Goal: Task Accomplishment & Management: Use online tool/utility

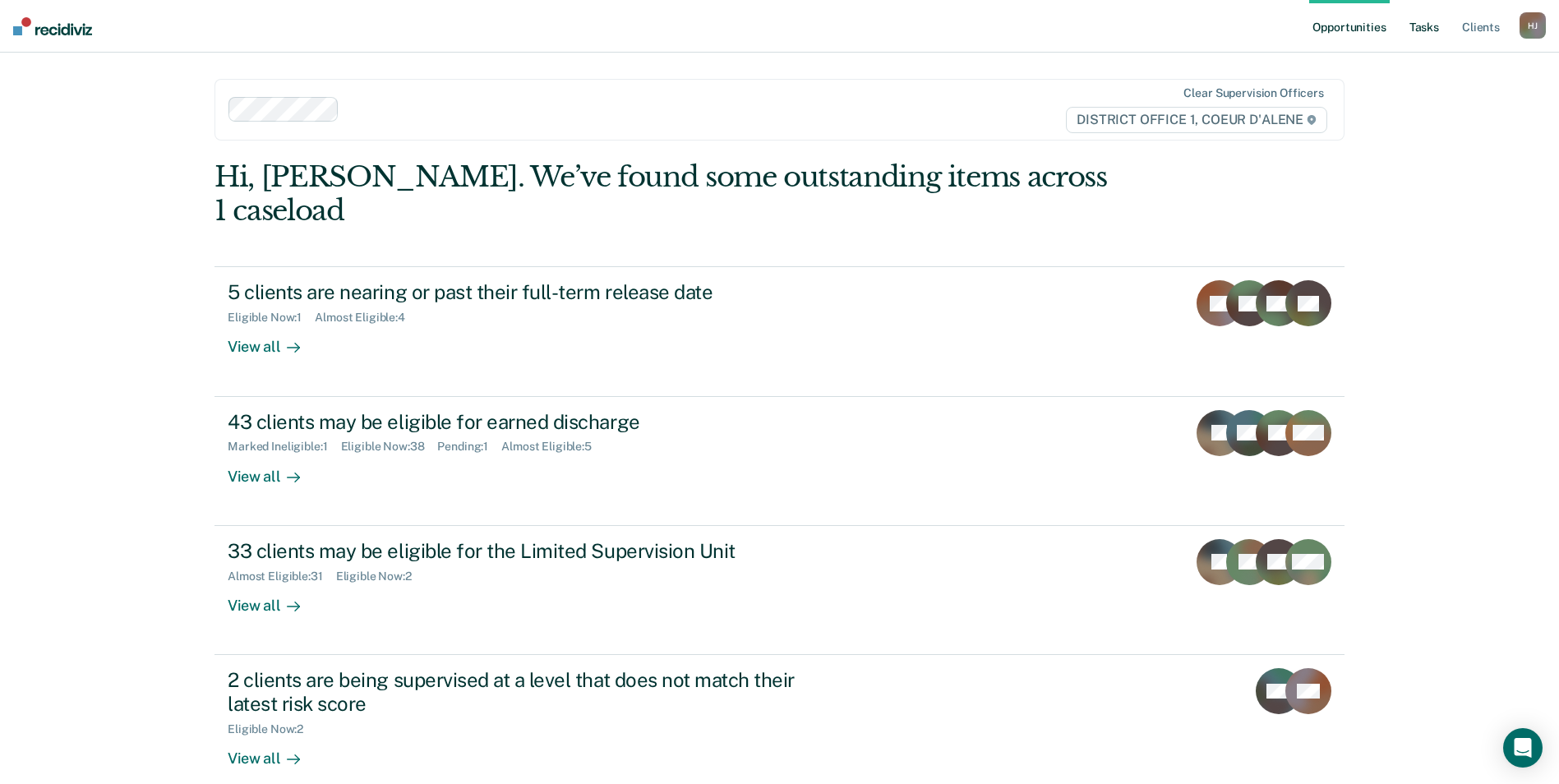
click at [1438, 28] on link "Tasks" at bounding box center [1423, 26] width 36 height 53
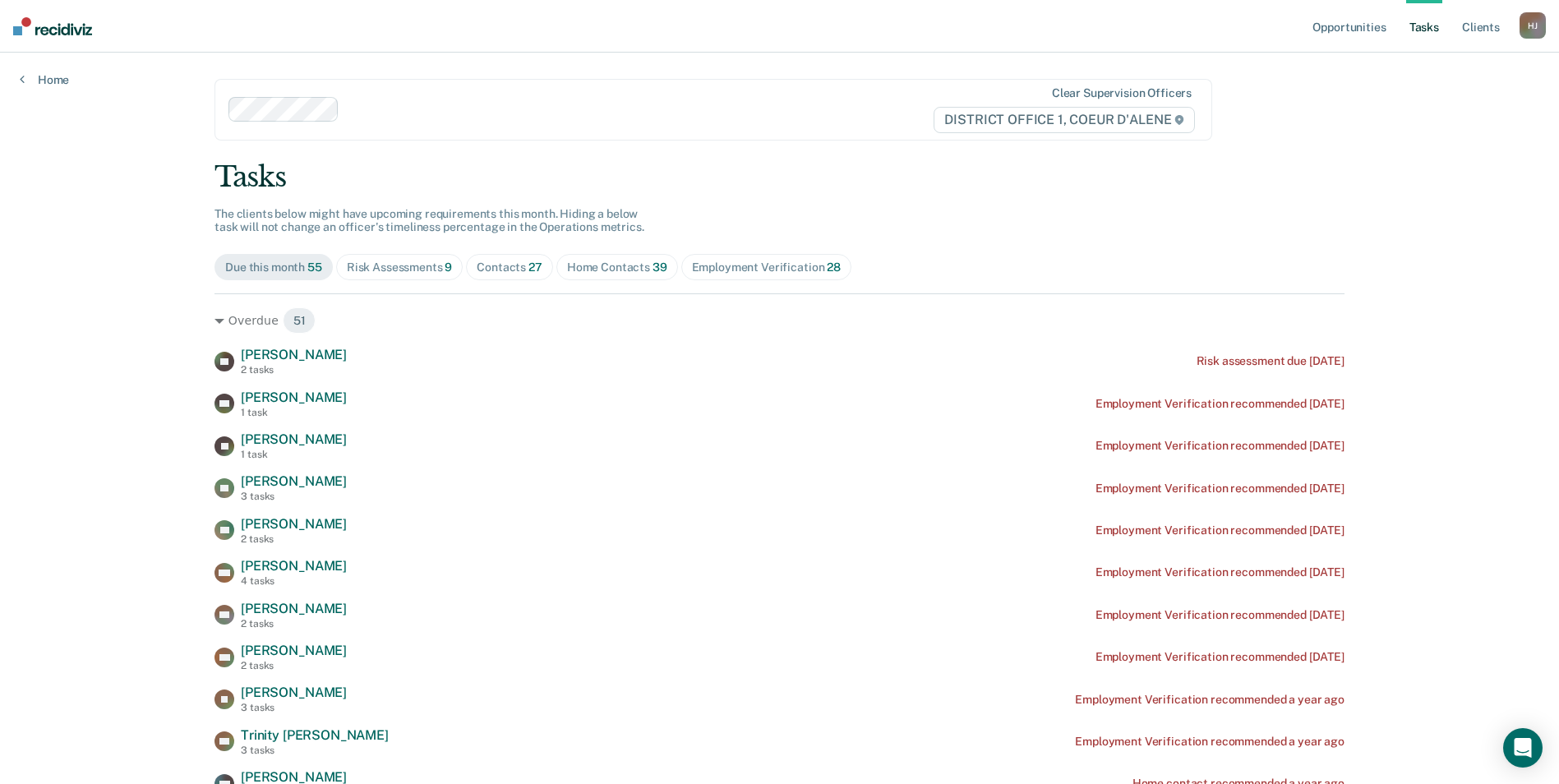
click at [434, 278] on span "Risk Assessments 9" at bounding box center [400, 266] width 127 height 26
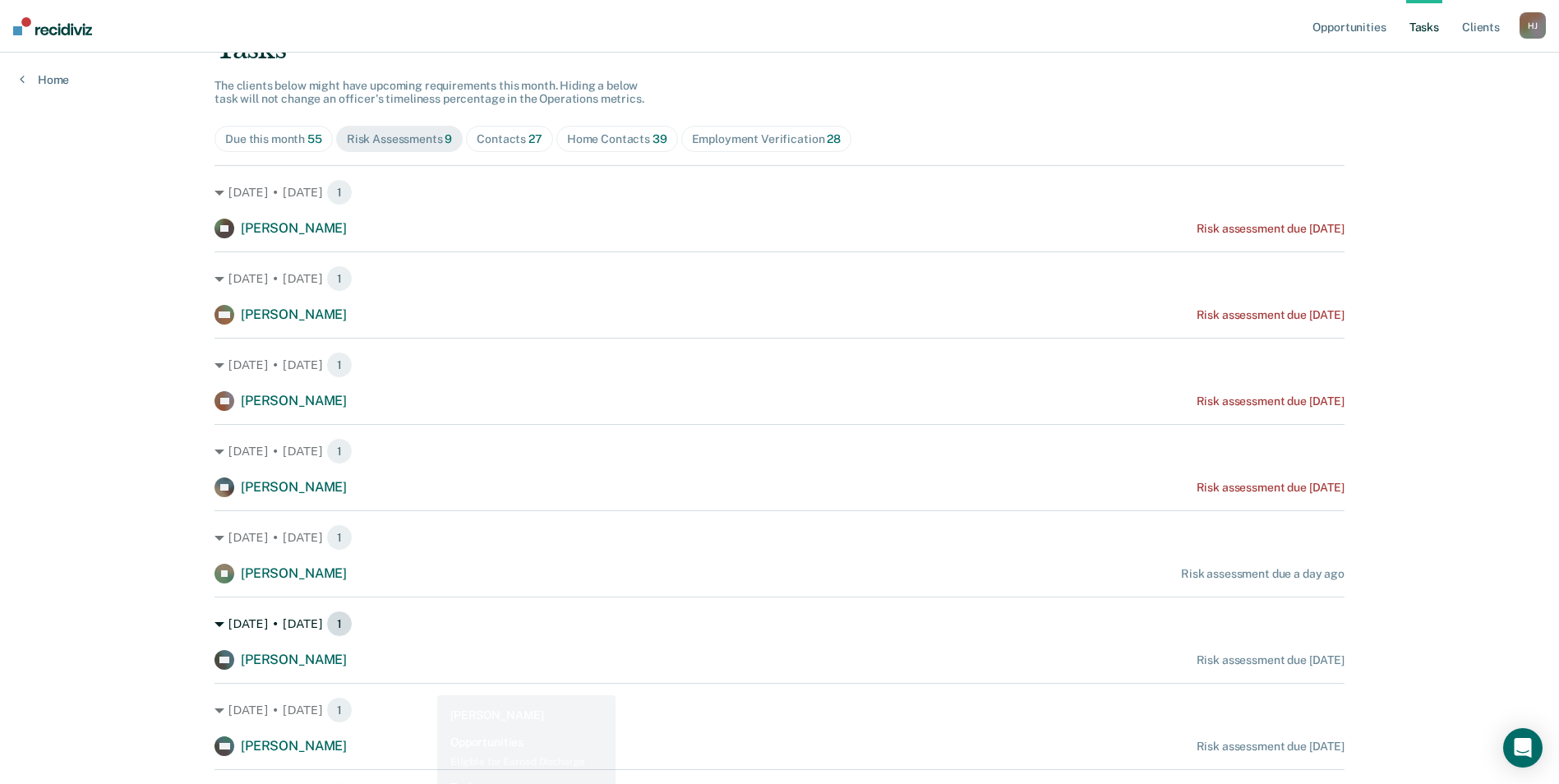
scroll to position [92, 0]
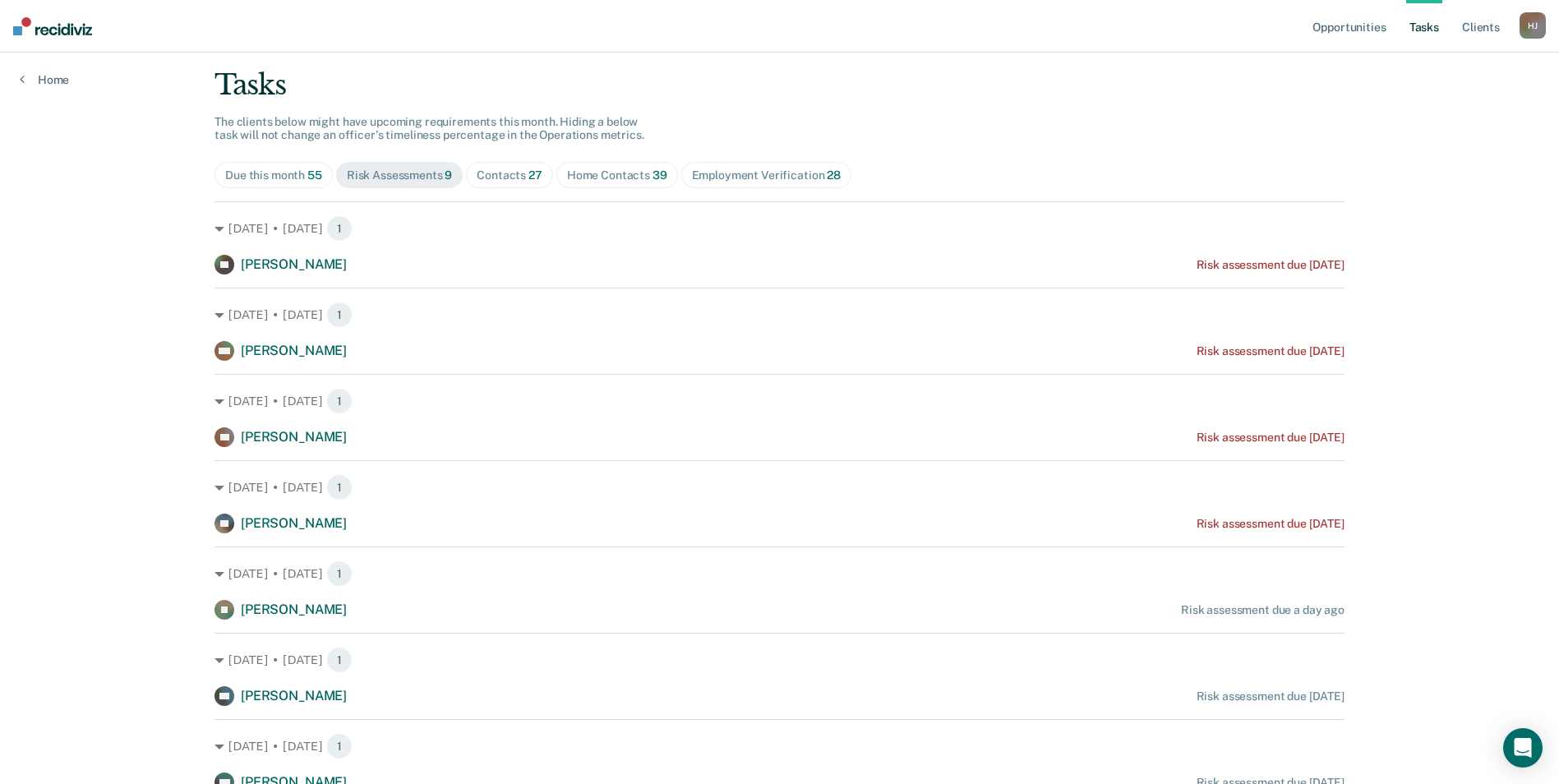
click at [477, 182] on div "Contacts 27" at bounding box center [509, 175] width 65 height 14
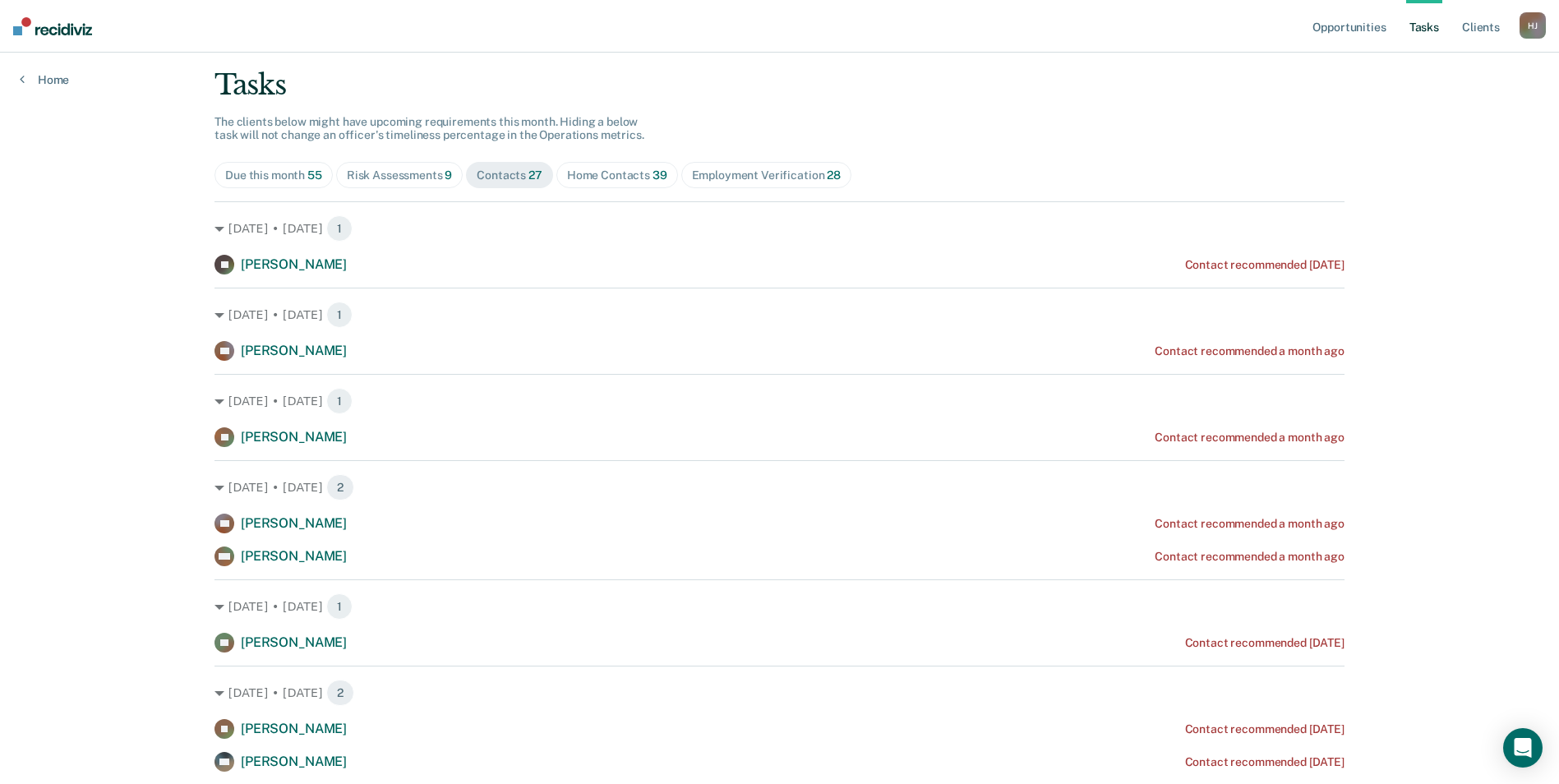
click at [421, 181] on div "Risk Assessments 9" at bounding box center [400, 175] width 106 height 14
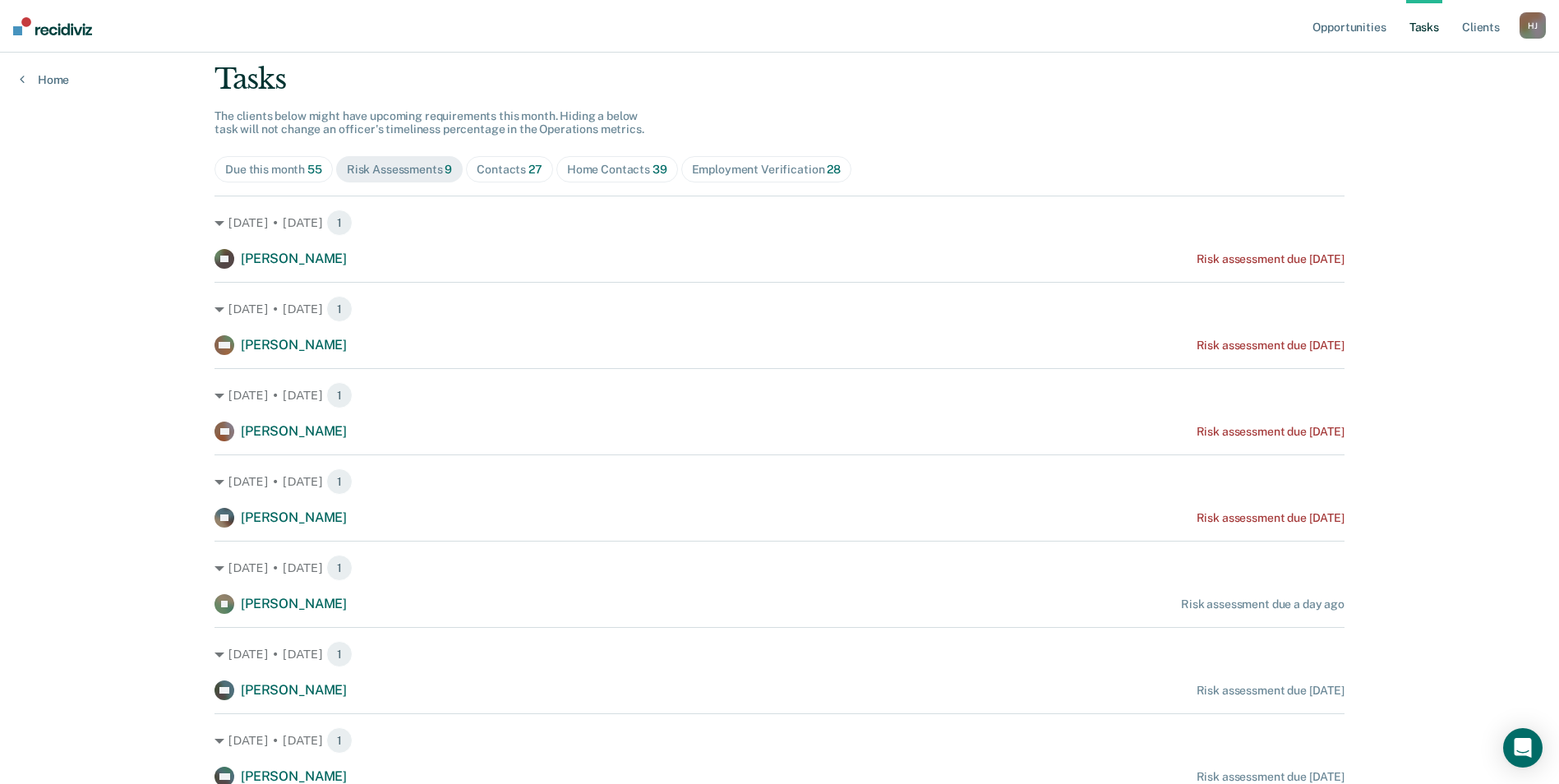
scroll to position [0, 0]
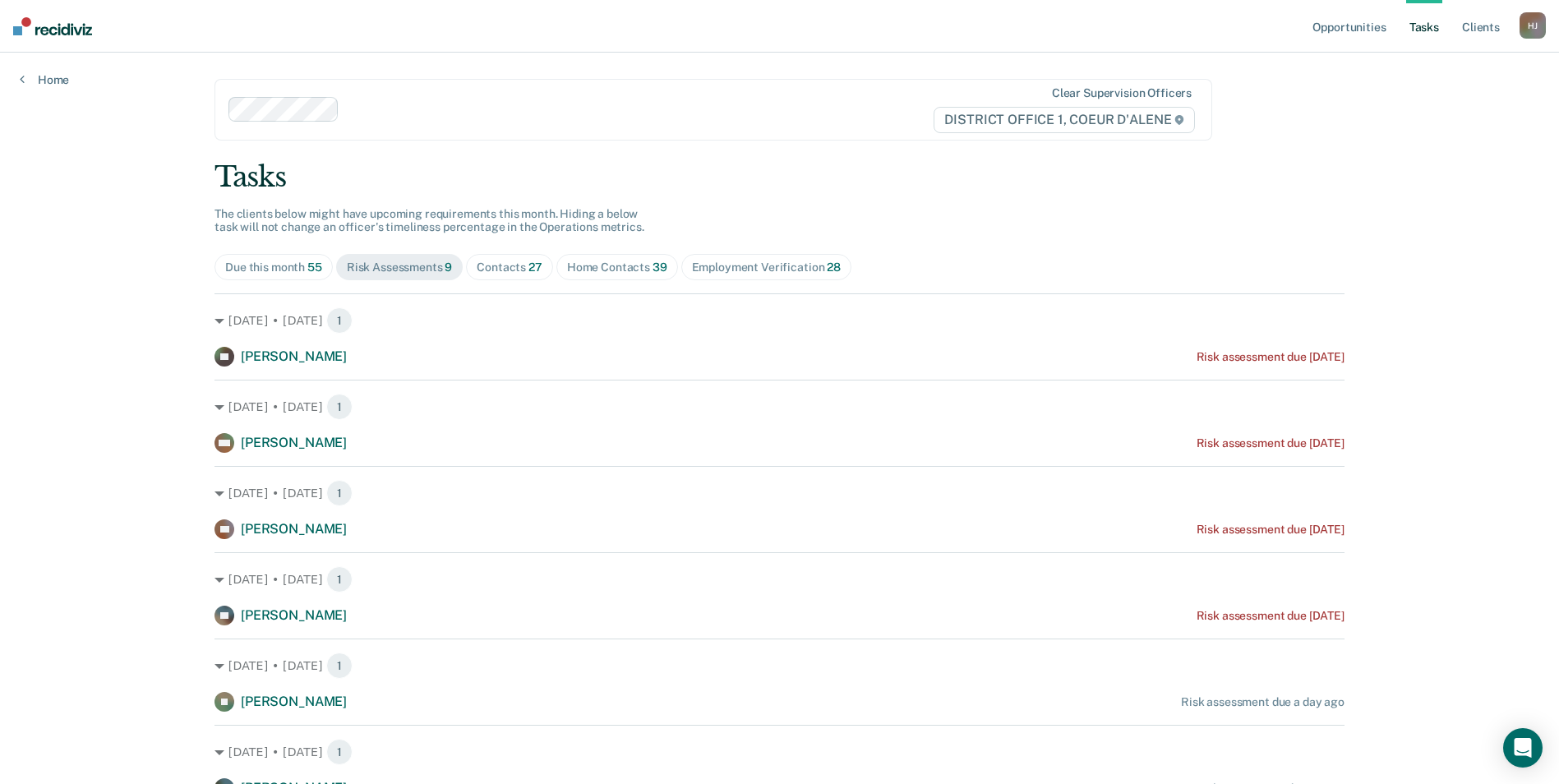
click at [484, 267] on div "Contacts 27" at bounding box center [509, 267] width 65 height 14
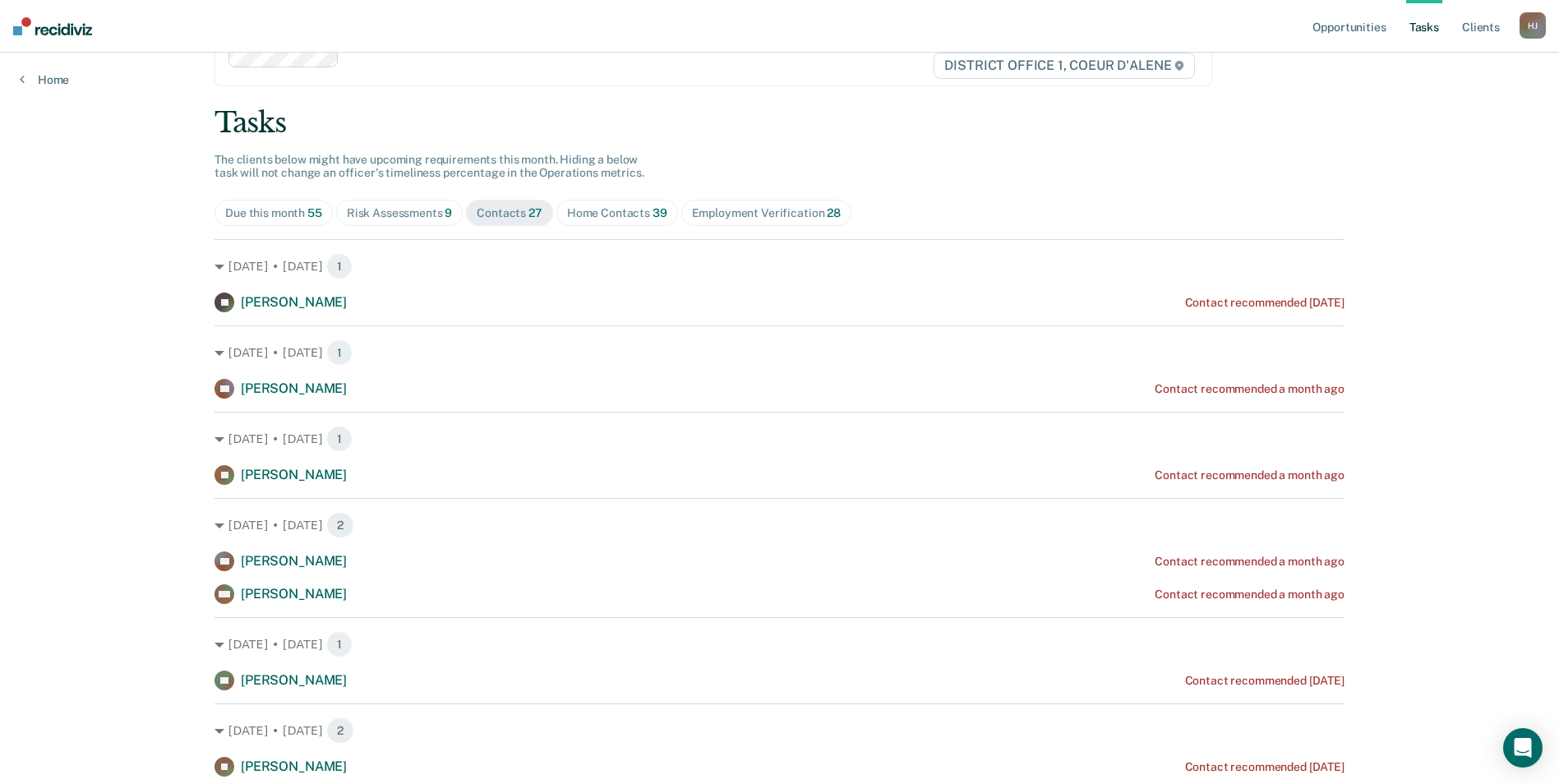
scroll to position [164, 0]
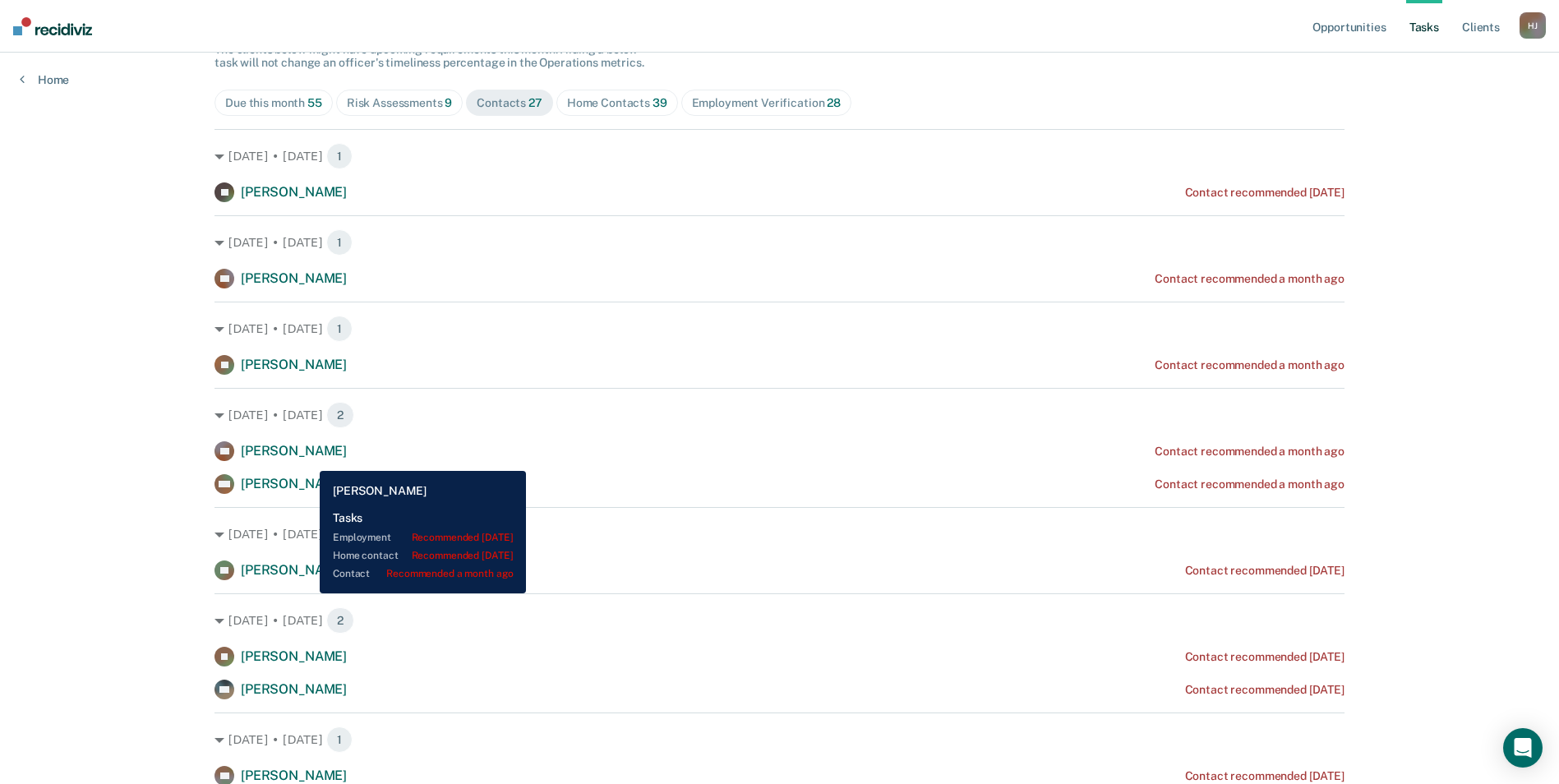
click at [307, 458] on div "[PERSON_NAME]" at bounding box center [293, 451] width 106 height 18
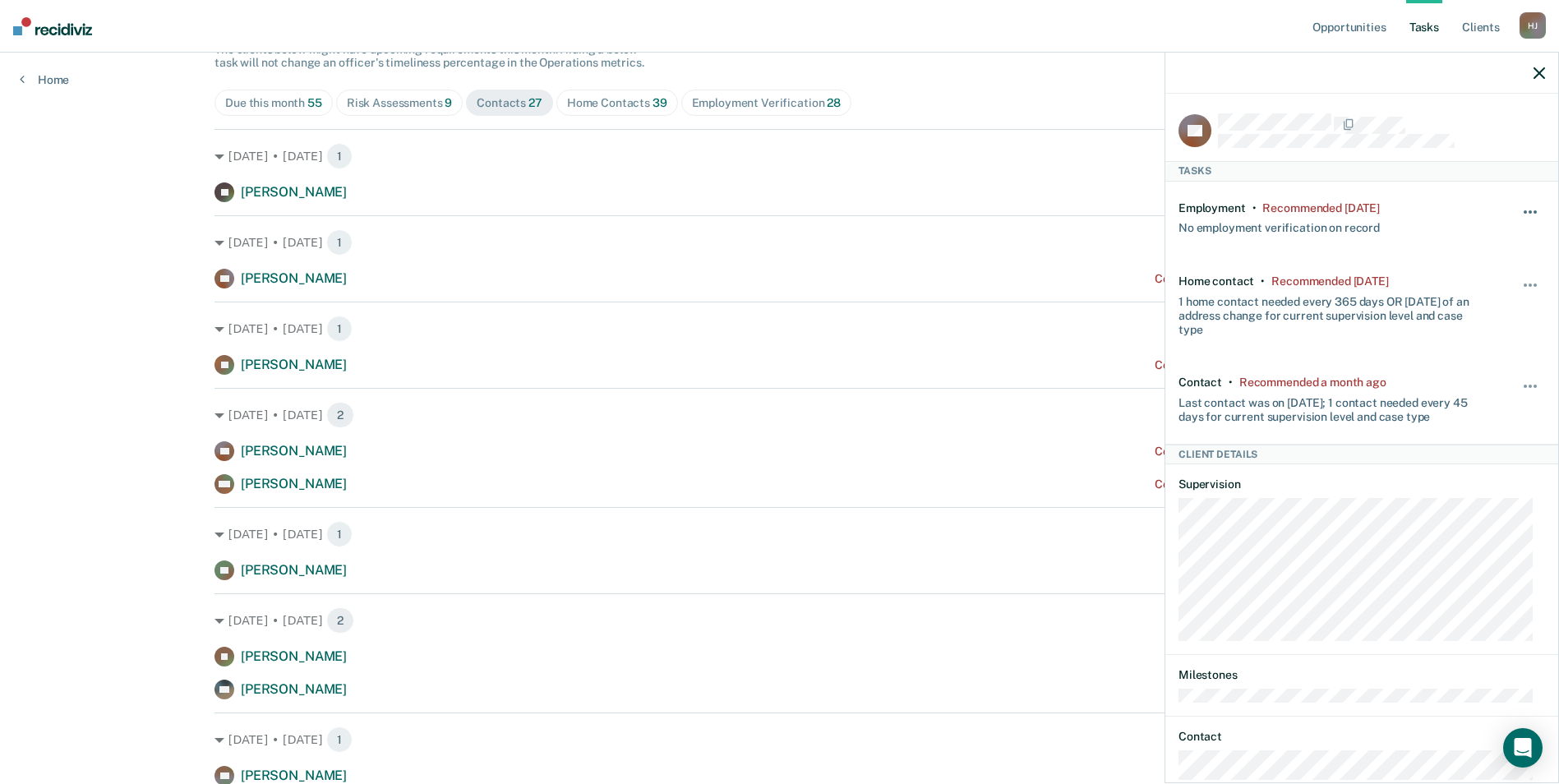
click at [1533, 210] on span "button" at bounding box center [1535, 212] width 3 height 3
click at [1065, 413] on div "[DATE] • [DATE] 2" at bounding box center [779, 415] width 1130 height 26
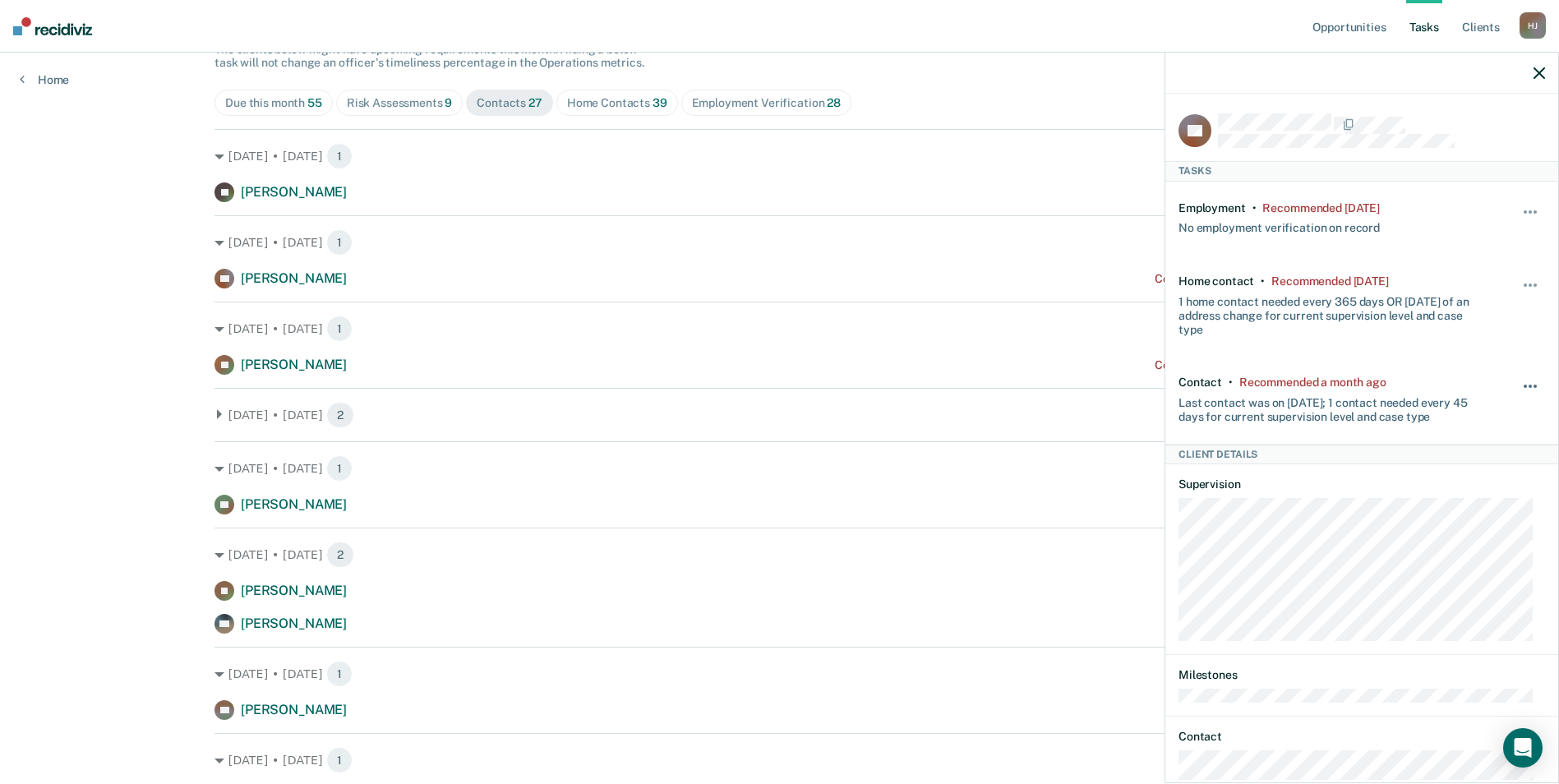
click at [1517, 382] on button "button" at bounding box center [1531, 394] width 28 height 26
click at [1474, 495] on button "30 days" at bounding box center [1485, 491] width 118 height 26
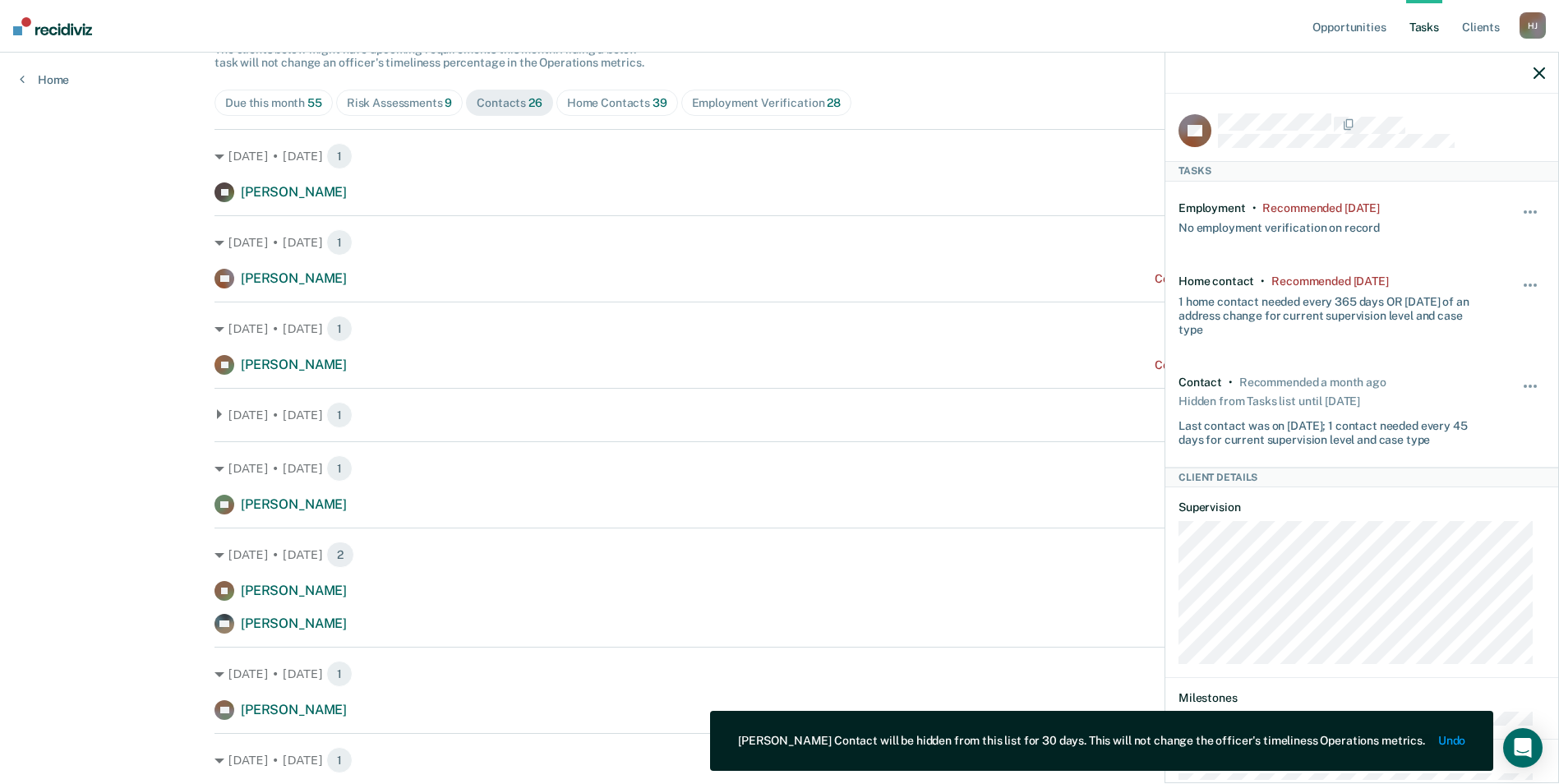
click at [227, 424] on div "[DATE] • [DATE] 1" at bounding box center [779, 415] width 1130 height 26
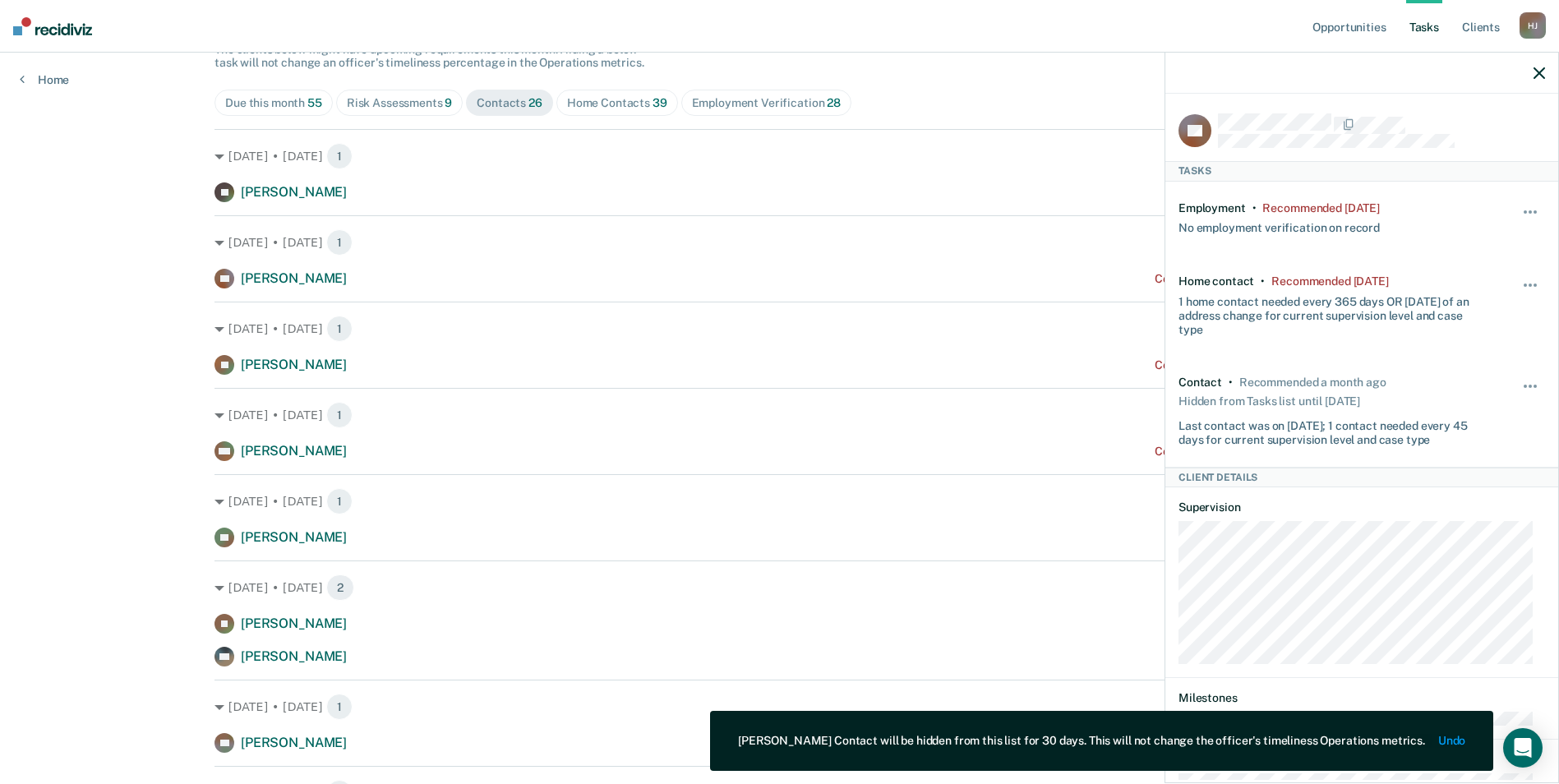
drag, startPoint x: 228, startPoint y: 424, endPoint x: 67, endPoint y: 457, distance: 164.3
click at [1531, 73] on div at bounding box center [1361, 73] width 393 height 41
click at [1539, 75] on icon "button" at bounding box center [1539, 73] width 12 height 12
